Goal: Task Accomplishment & Management: Use online tool/utility

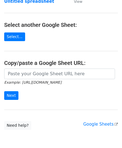
scroll to position [56, 0]
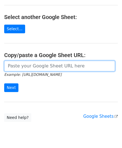
click at [29, 61] on input "url" at bounding box center [59, 66] width 111 height 11
paste input "[URL][DOMAIN_NAME]"
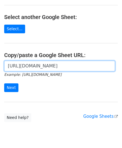
scroll to position [0, 118]
type input "[URL][DOMAIN_NAME]"
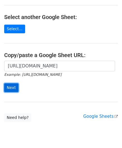
click at [12, 87] on input "Next" at bounding box center [11, 88] width 14 height 9
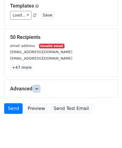
click at [38, 88] on icon at bounding box center [36, 88] width 3 height 3
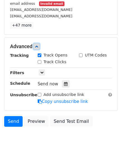
scroll to position [105, 0]
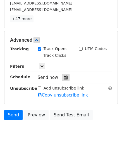
click at [64, 80] on div at bounding box center [66, 77] width 8 height 7
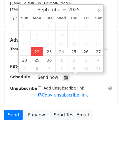
type input "[DATE] 12:00"
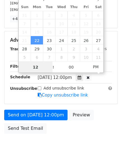
type input "2"
drag, startPoint x: 43, startPoint y: 65, endPoint x: 14, endPoint y: 65, distance: 28.6
click at [14, 65] on body "New Campaign Daily emails left: 50 Google Sheet: Untitled spreadsheet Variables…" at bounding box center [61, 29] width 122 height 260
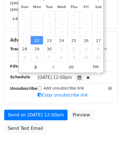
type input "[DATE] 14:00"
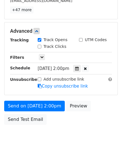
scroll to position [136, 0]
